Goal: Task Accomplishment & Management: Manage account settings

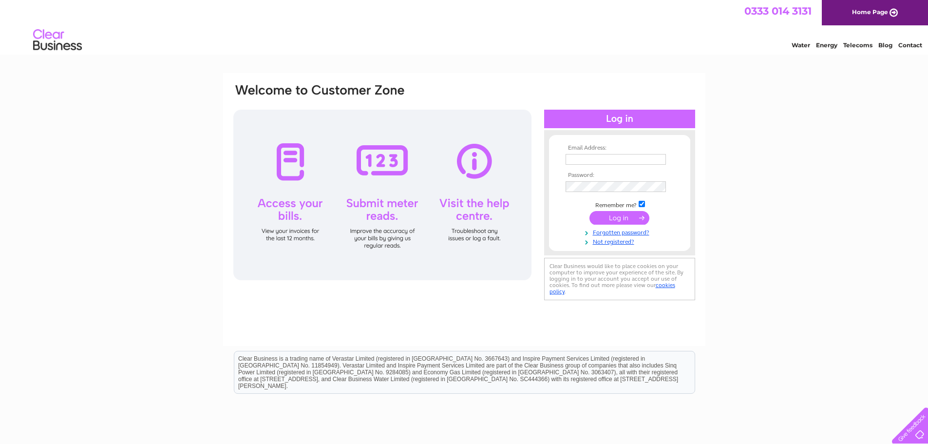
type input "accounts@uniontechnical.co.uk"
click at [624, 216] on input "submit" at bounding box center [620, 218] width 60 height 14
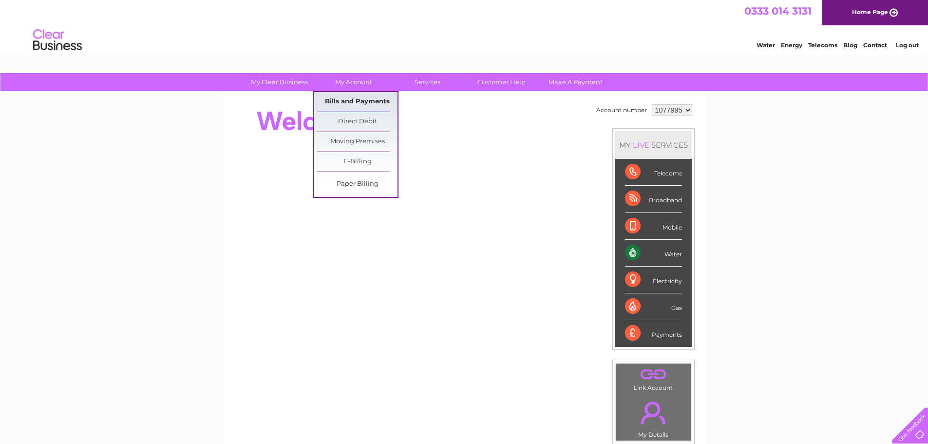
click at [349, 106] on link "Bills and Payments" at bounding box center [357, 101] width 80 height 19
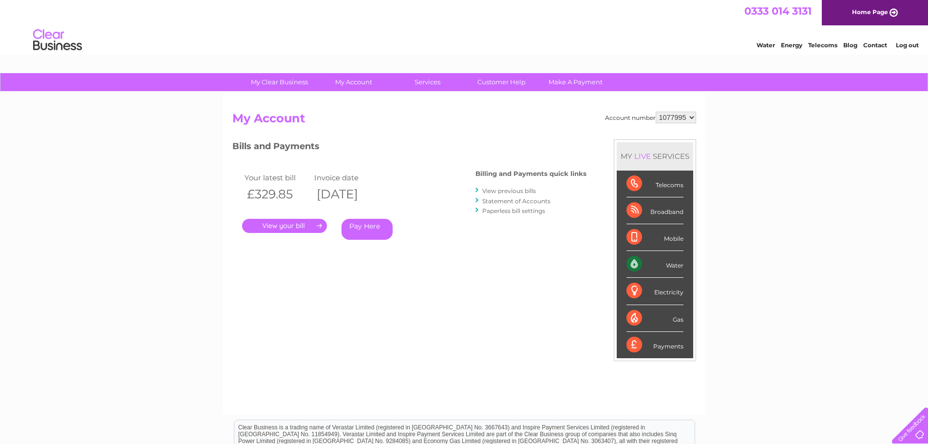
click at [290, 225] on link "." at bounding box center [284, 226] width 85 height 14
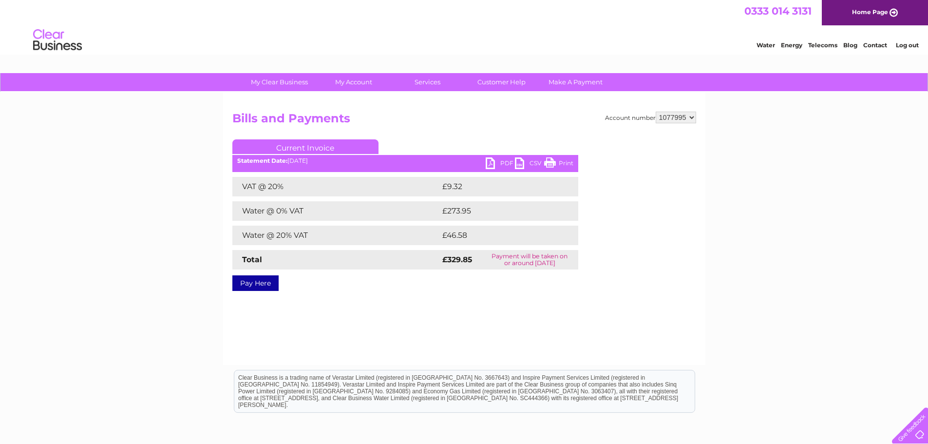
click at [499, 162] on link "PDF" at bounding box center [500, 164] width 29 height 14
